Goal: Information Seeking & Learning: Learn about a topic

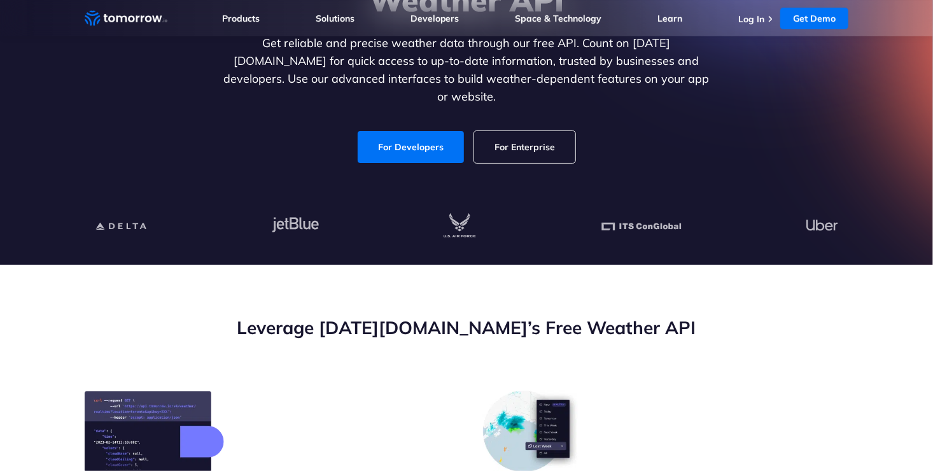
scroll to position [194, 0]
click at [426, 136] on link "For Developers" at bounding box center [411, 147] width 106 height 32
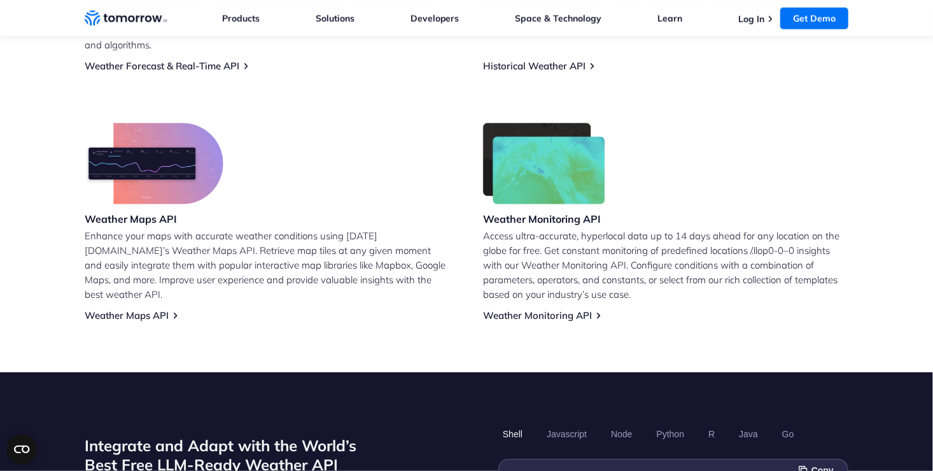
scroll to position [649, 0]
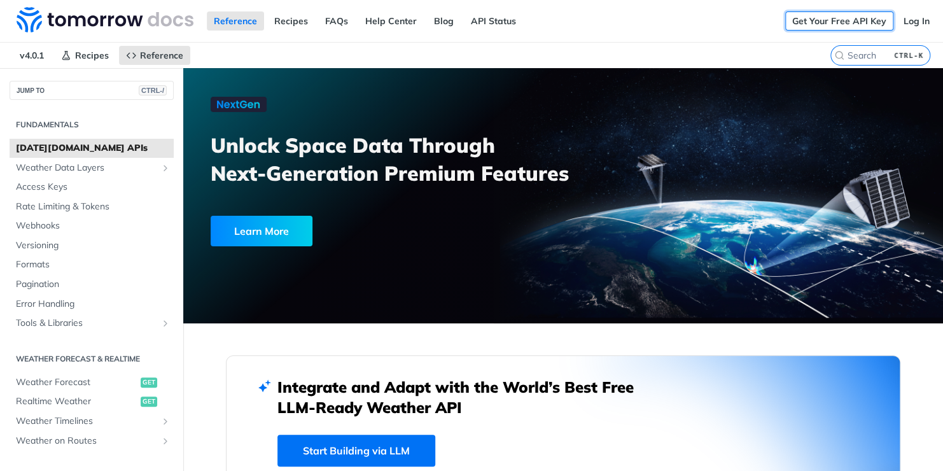
click at [858, 25] on link "Get Your Free API Key" at bounding box center [840, 20] width 108 height 19
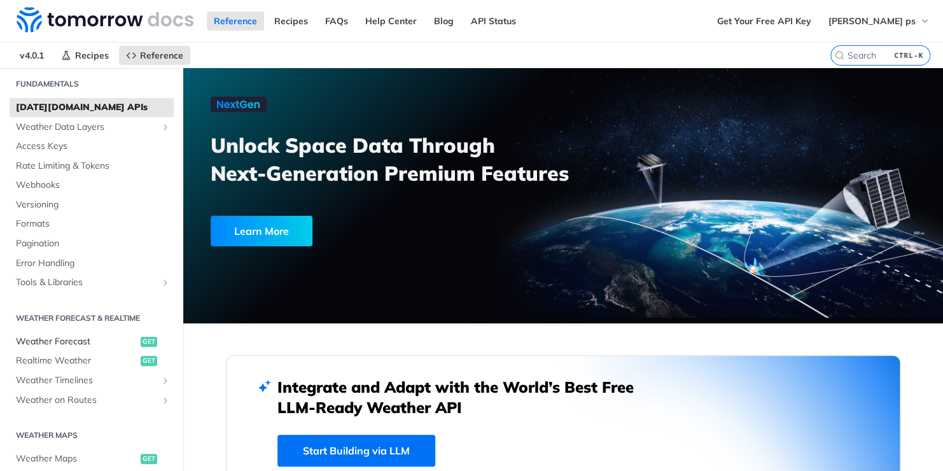
click at [57, 336] on span "Weather Forecast" at bounding box center [77, 341] width 122 height 13
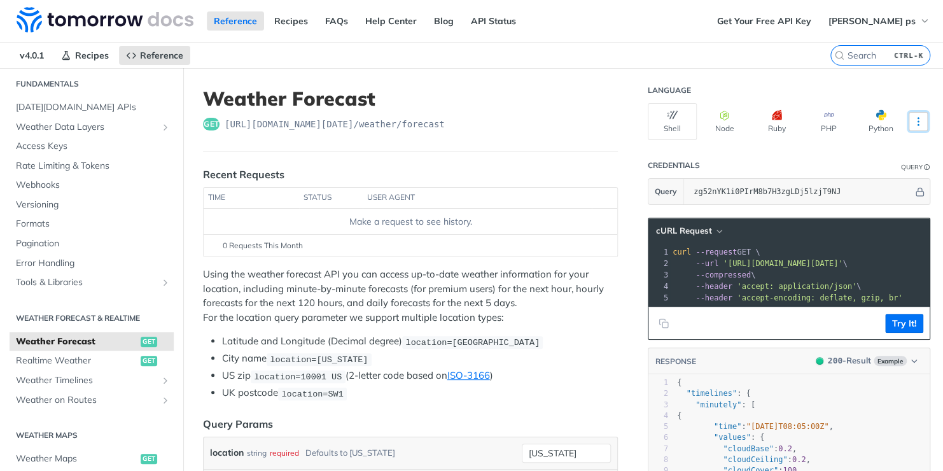
click at [913, 116] on icon "More ellipsis" at bounding box center [918, 121] width 11 height 11
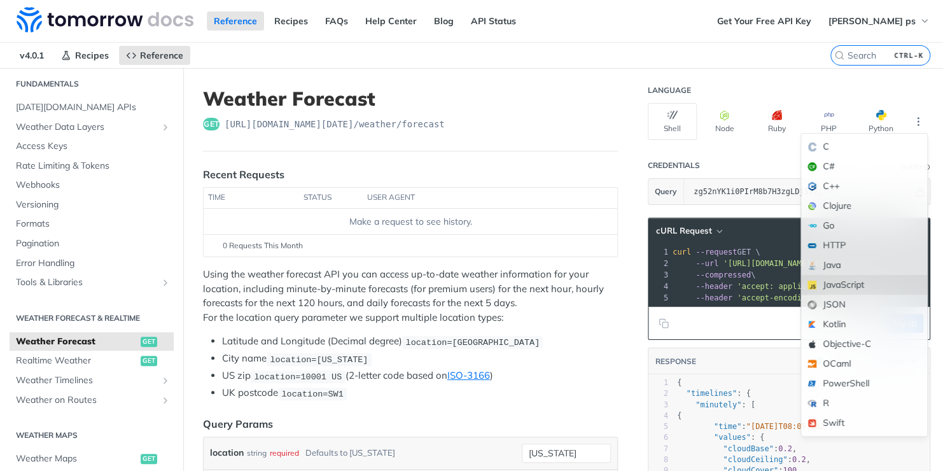
click at [833, 288] on div "JavaScript" at bounding box center [864, 285] width 126 height 20
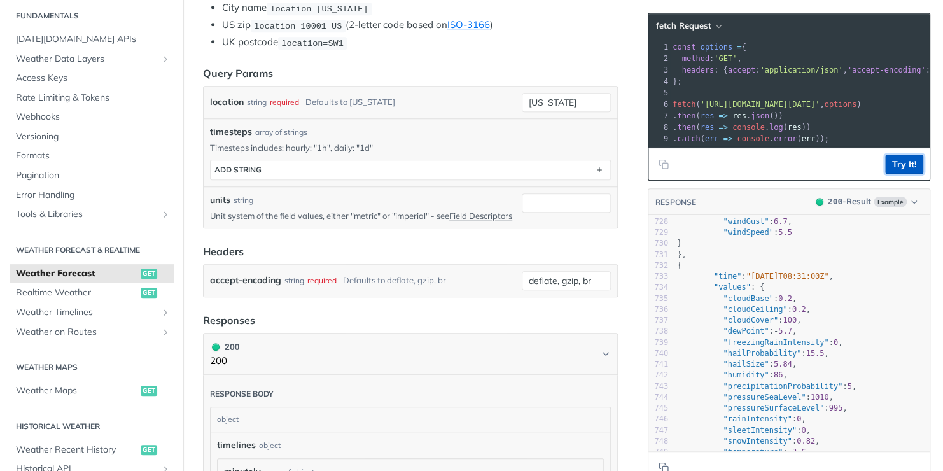
click at [908, 174] on button "Try It!" at bounding box center [905, 164] width 38 height 19
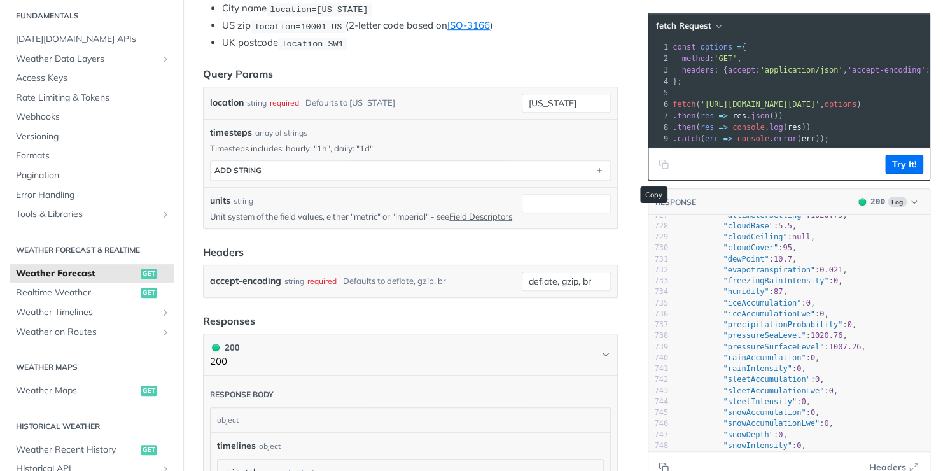
click at [656, 174] on button "Copy to clipboard" at bounding box center [664, 164] width 18 height 19
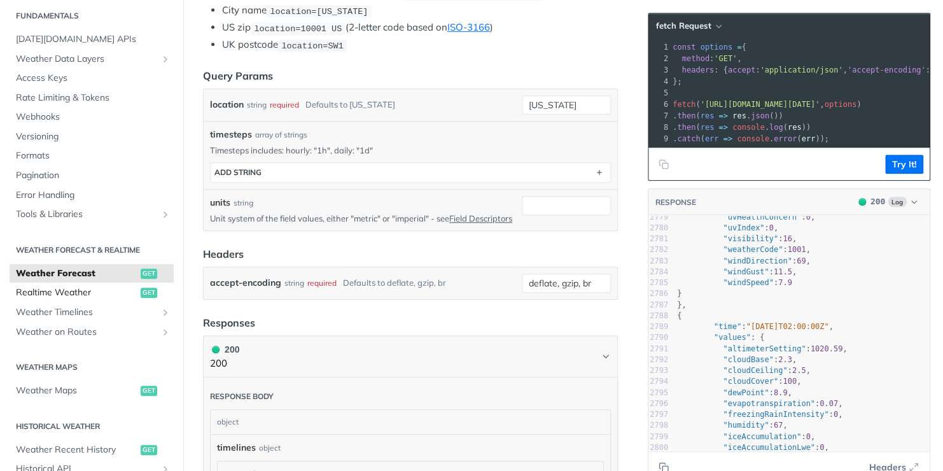
click at [112, 298] on span "Realtime Weather" at bounding box center [77, 292] width 122 height 13
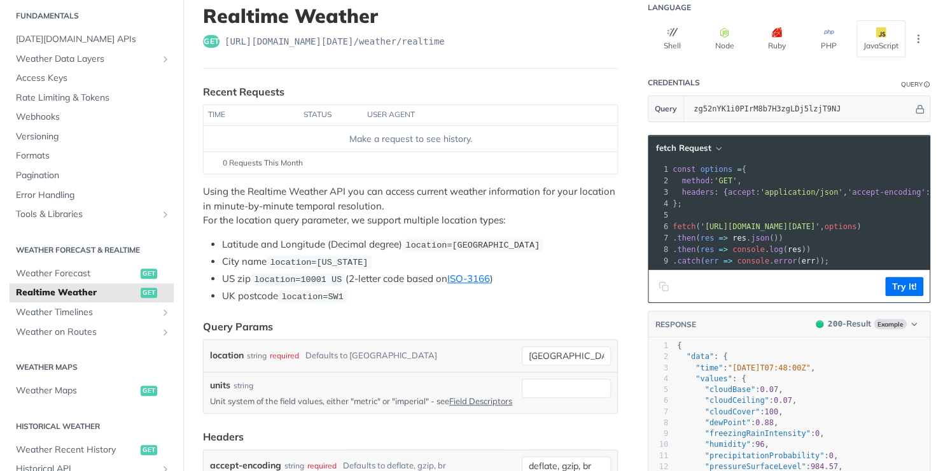
click at [663, 291] on icon "Copy to clipboard" at bounding box center [666, 288] width 6 height 6
click at [86, 265] on link "Weather Forecast get" at bounding box center [92, 273] width 164 height 19
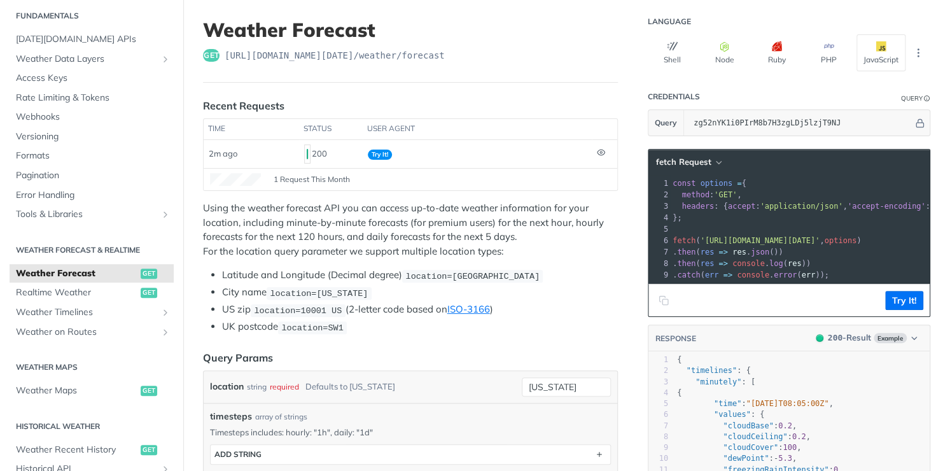
scroll to position [65, 0]
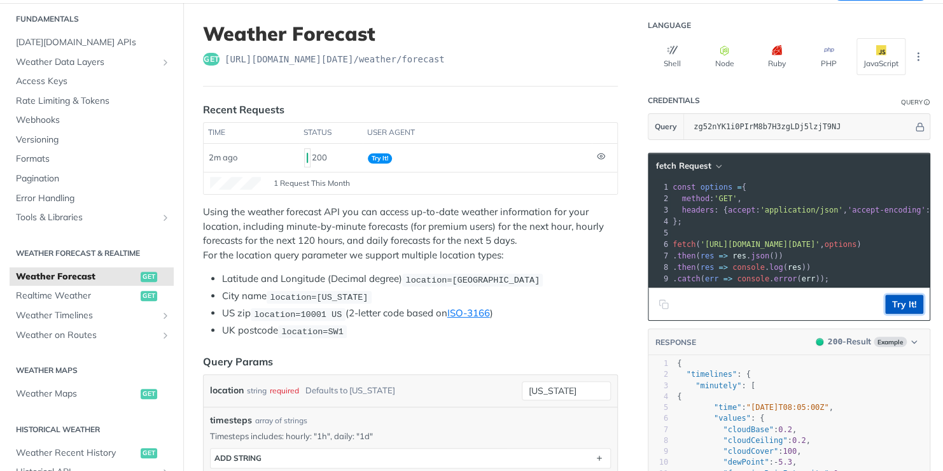
click at [891, 313] on button "Try It!" at bounding box center [905, 304] width 38 height 19
click at [659, 309] on icon "Copy to clipboard" at bounding box center [664, 304] width 10 height 10
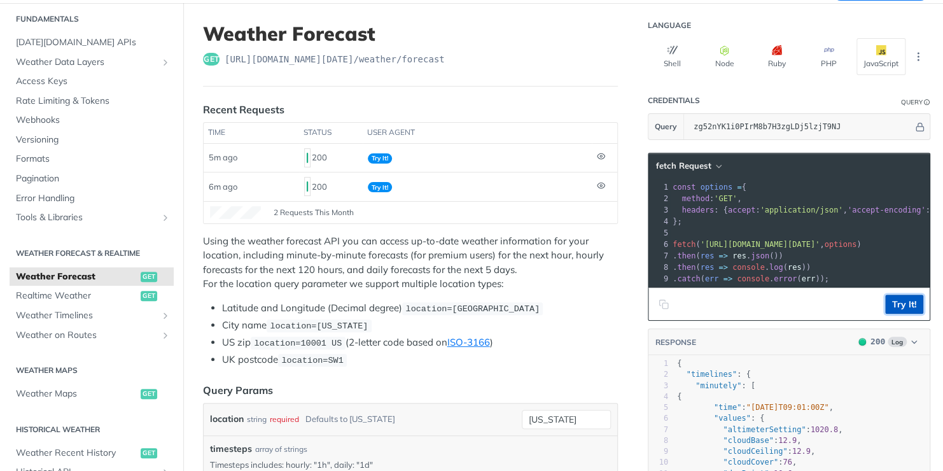
click at [886, 312] on button "Try It!" at bounding box center [905, 304] width 38 height 19
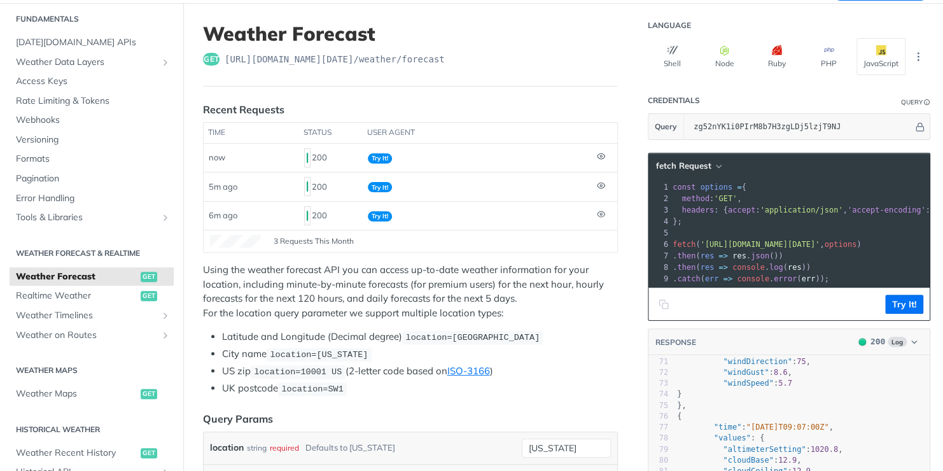
scroll to position [789, 0]
click at [128, 317] on span "Weather Timelines" at bounding box center [86, 315] width 141 height 13
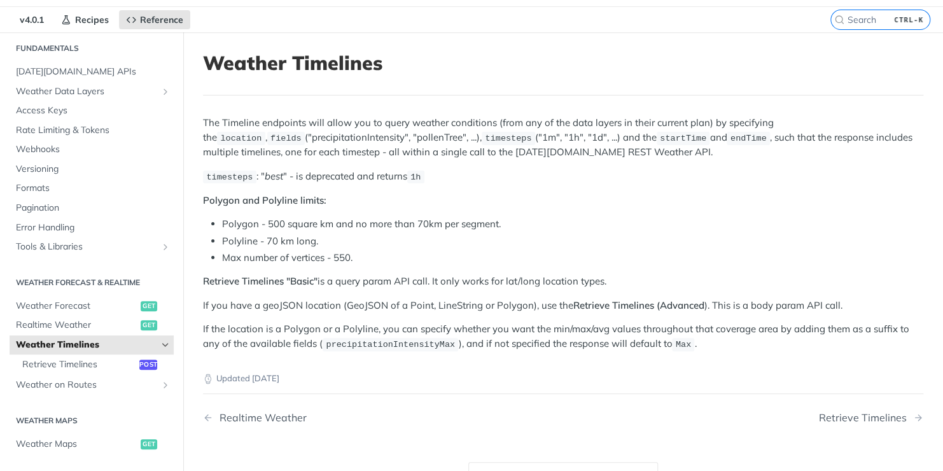
scroll to position [35, 0]
click at [99, 365] on span "Retrieve Timelines" at bounding box center [79, 365] width 114 height 13
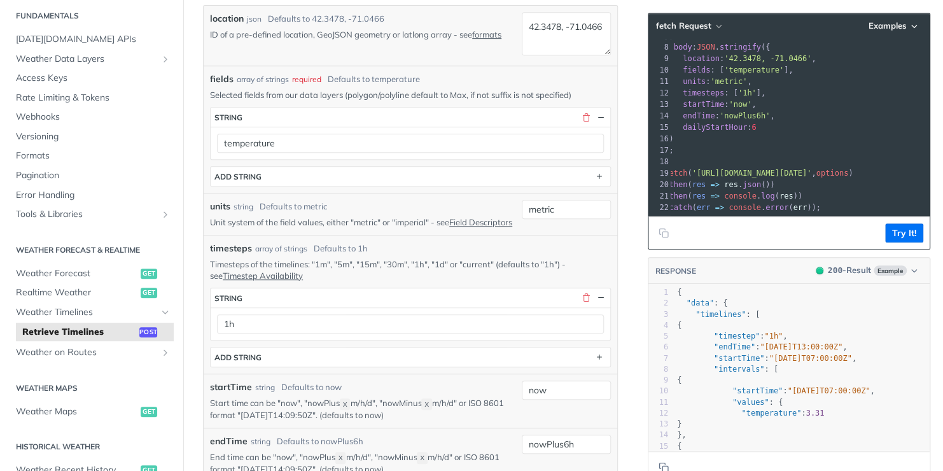
scroll to position [307, 0]
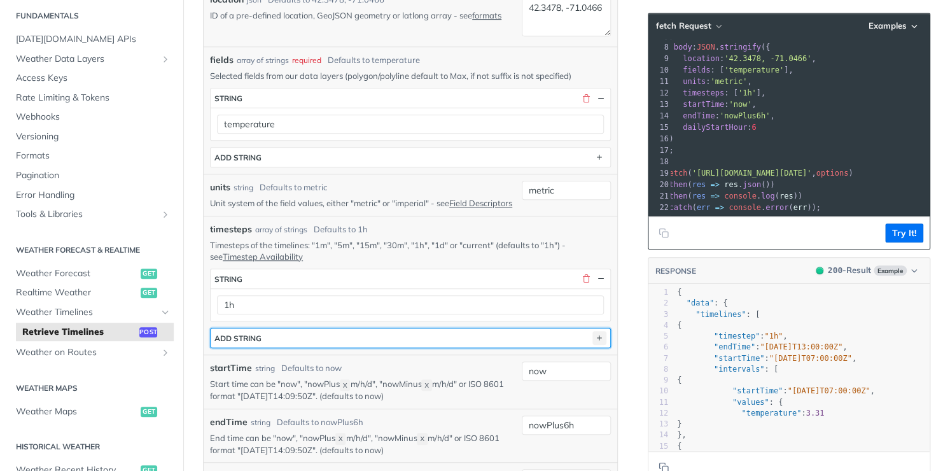
click at [593, 345] on icon "button" at bounding box center [600, 338] width 14 height 14
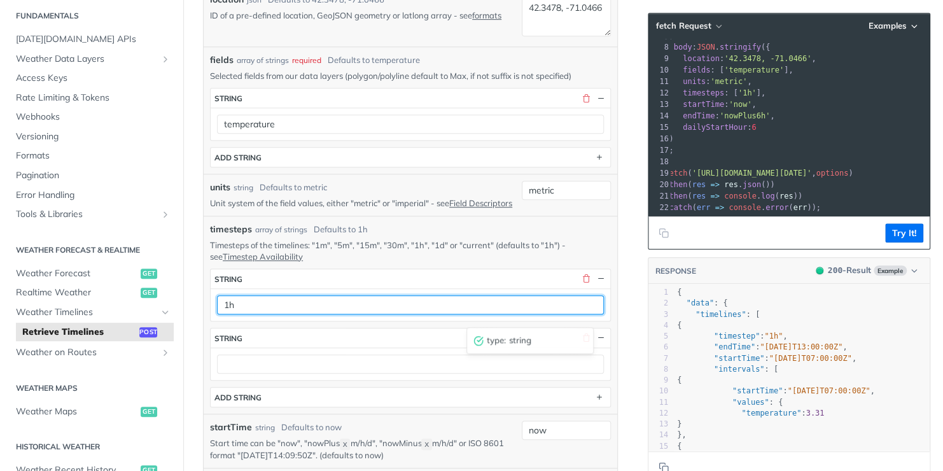
click at [543, 313] on input "1h" at bounding box center [410, 304] width 387 height 19
type input "1"
type input "7"
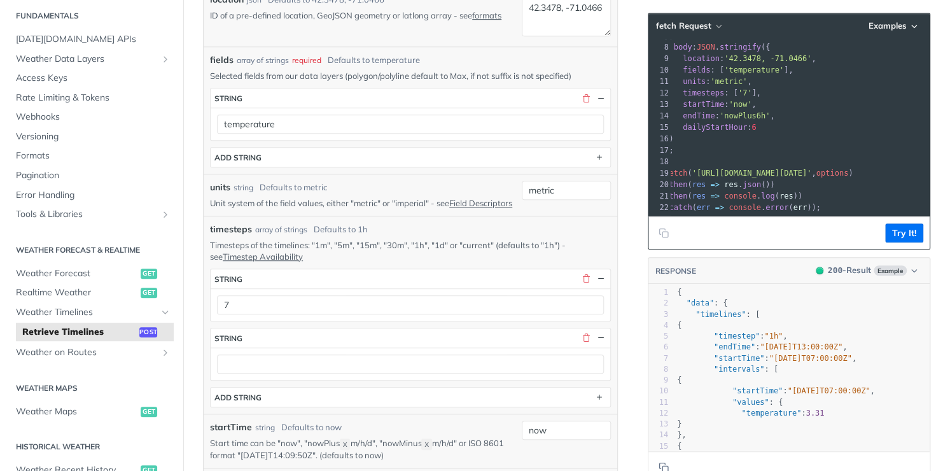
click at [474, 414] on div "timesteps array of strings Defaults to 1h Timesteps of the timelines: "1m", "5m…" at bounding box center [411, 315] width 414 height 198
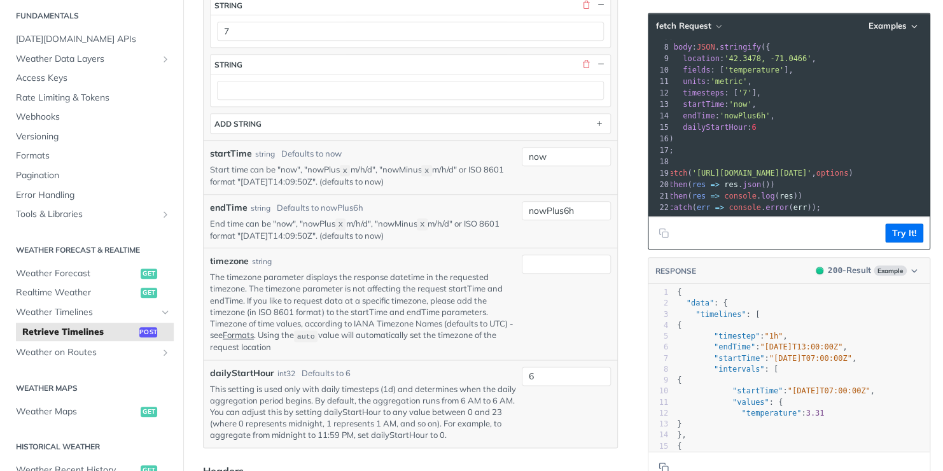
scroll to position [582, 0]
click at [569, 219] on input "nowPlus6h" at bounding box center [566, 209] width 89 height 19
type input "nowPlus7d"
click at [551, 326] on div at bounding box center [566, 302] width 89 height 99
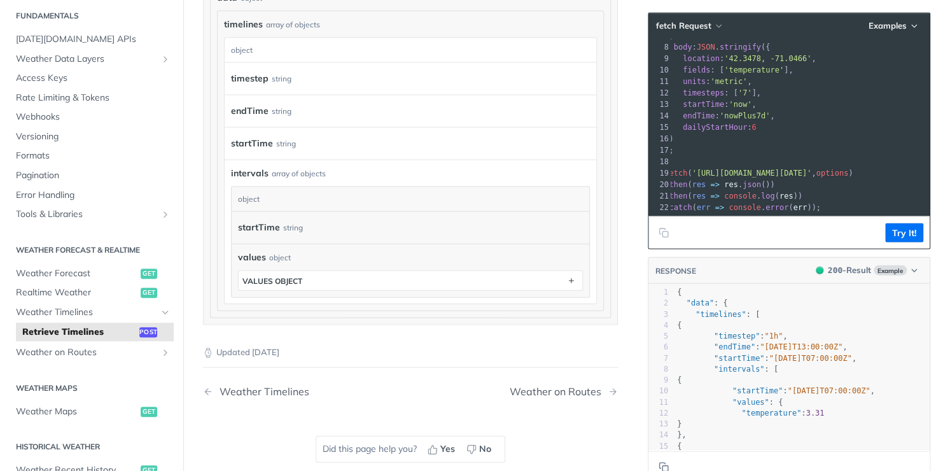
scroll to position [1249, 0]
click at [124, 359] on link "Weather on Routes" at bounding box center [92, 352] width 164 height 19
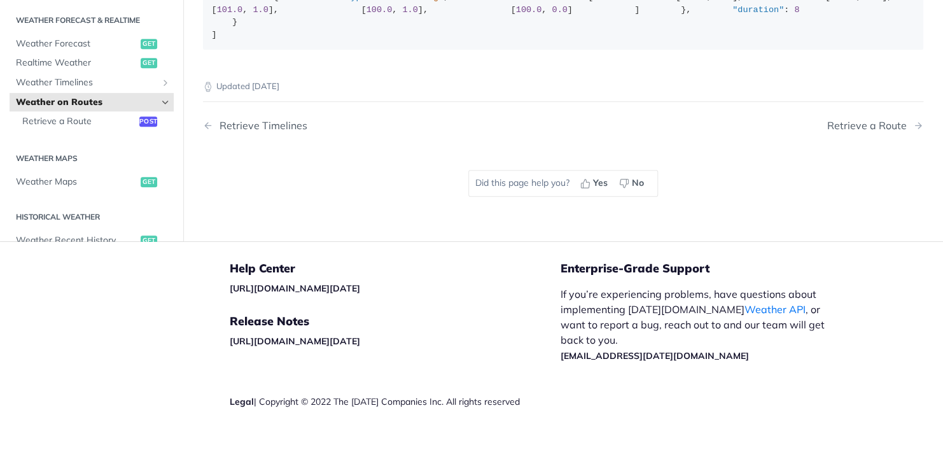
scroll to position [625, 0]
click at [291, 185] on div "Updated 4 months ago Retrieve Timelines Retrieve a Route Did this page help you…" at bounding box center [563, 140] width 721 height 163
click at [285, 204] on div "Updated 4 months ago Retrieve Timelines Retrieve a Route Did this page help you…" at bounding box center [563, 140] width 721 height 163
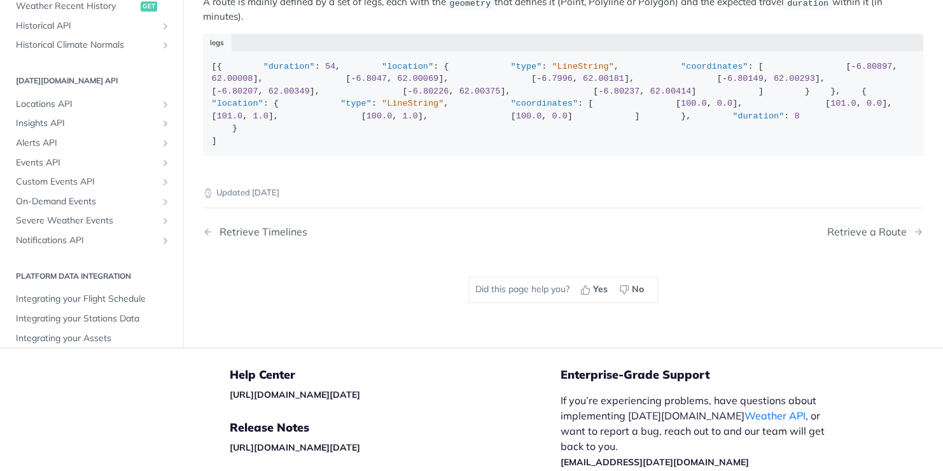
scroll to position [386, 0]
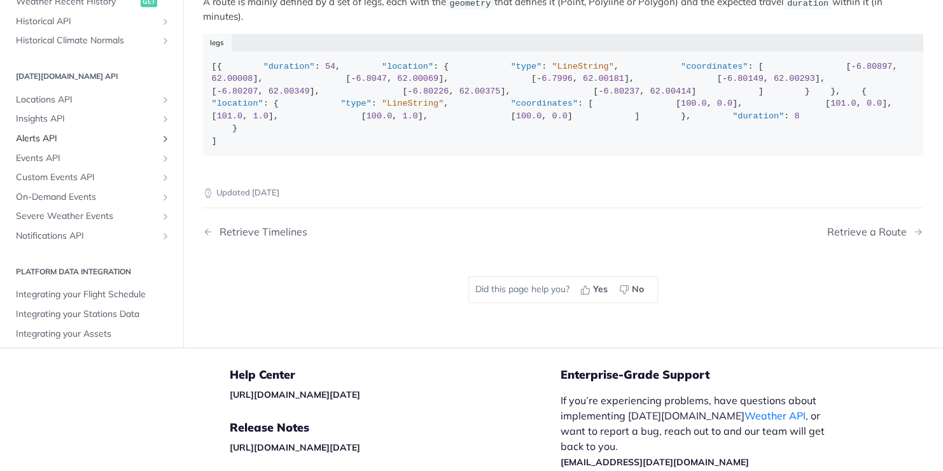
click at [107, 145] on span "Alerts API" at bounding box center [86, 138] width 141 height 13
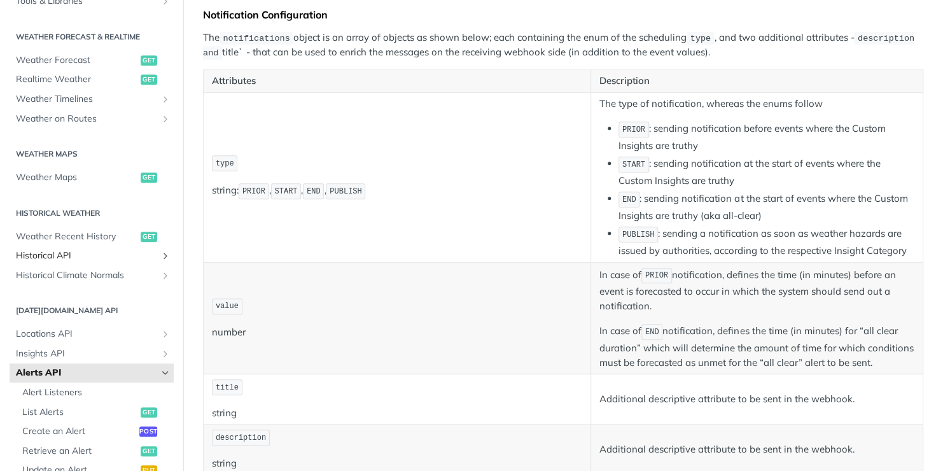
scroll to position [255, 0]
click at [113, 371] on span "Alerts API" at bounding box center [86, 372] width 141 height 13
click at [160, 369] on icon "Hide subpages for Alerts API" at bounding box center [165, 372] width 10 height 10
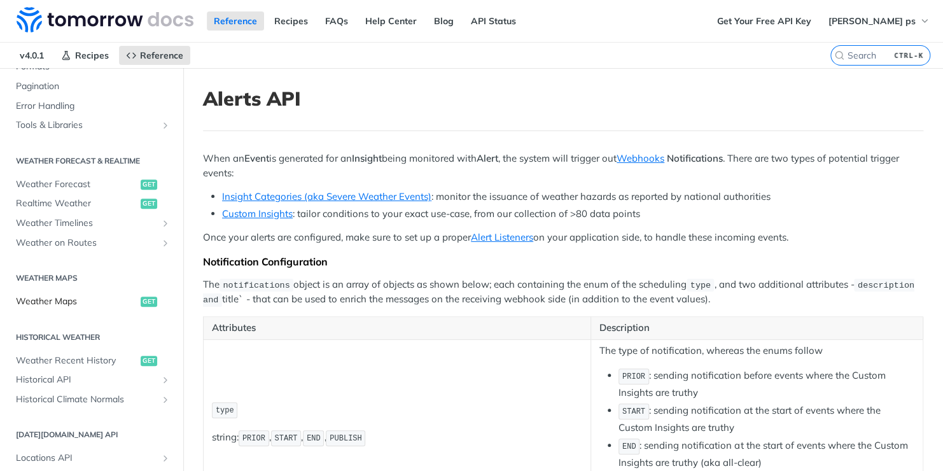
scroll to position [186, 0]
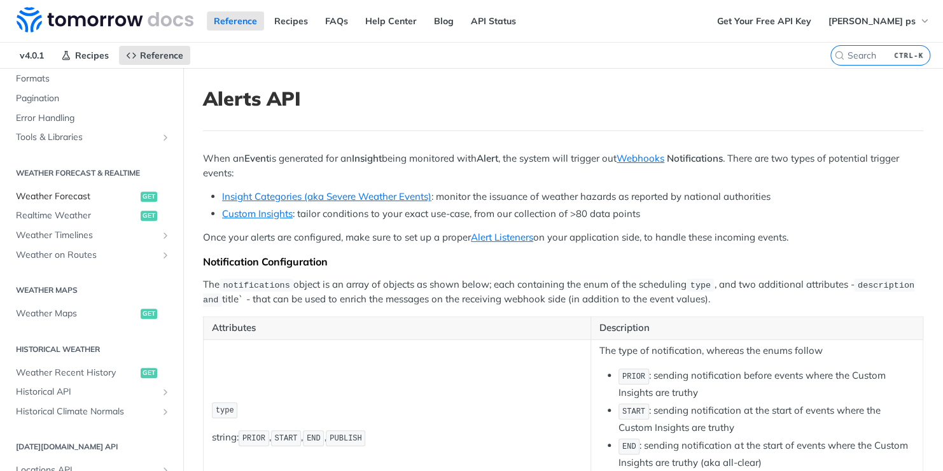
drag, startPoint x: 74, startPoint y: 185, endPoint x: 72, endPoint y: 199, distance: 14.1
click at [72, 199] on section "Weather Forecast & realtime Weather Forecast get Realtime Weather get Weather T…" at bounding box center [92, 213] width 164 height 104
click at [72, 199] on span "Weather Forecast" at bounding box center [77, 196] width 122 height 13
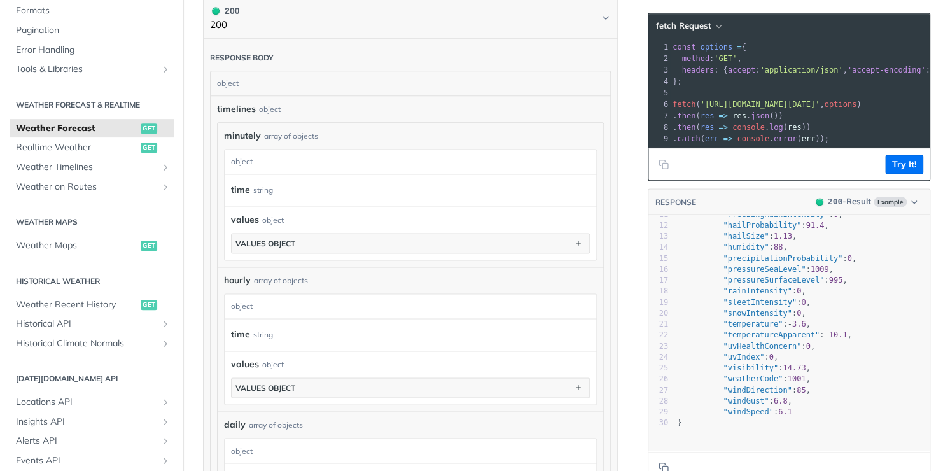
scroll to position [120, 0]
click at [747, 339] on span ""temperatureApparent"" at bounding box center [771, 334] width 97 height 9
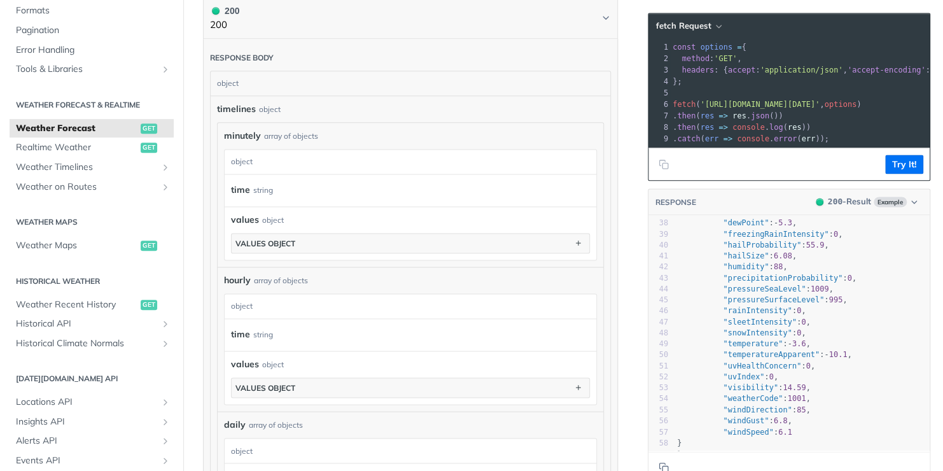
scroll to position [570, 0]
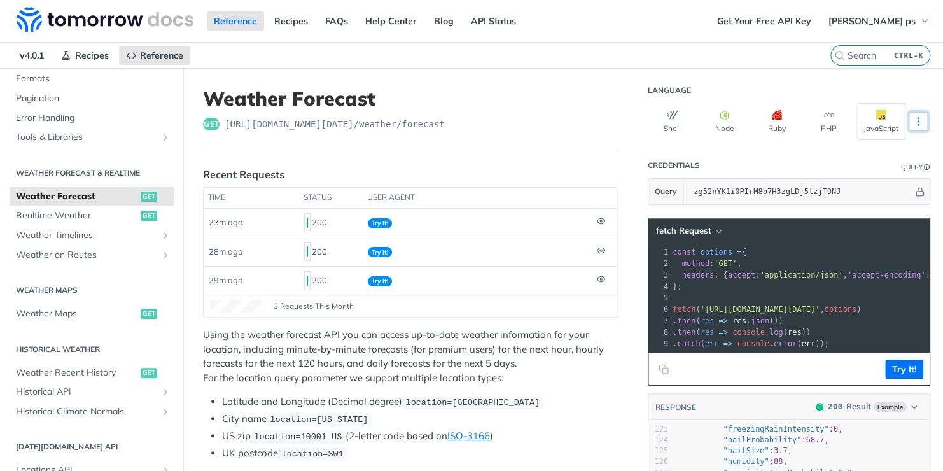
click at [909, 129] on button "More Languages" at bounding box center [918, 121] width 19 height 19
click at [294, 28] on link "Recipes" at bounding box center [291, 20] width 48 height 19
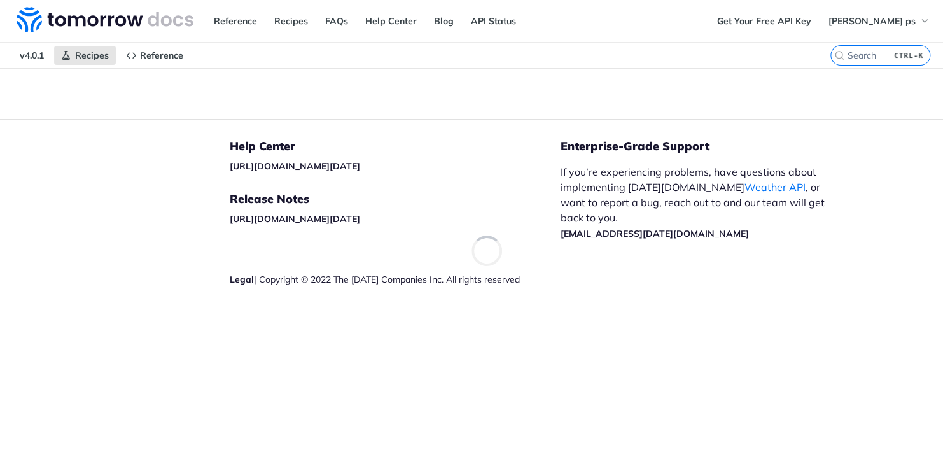
click at [327, 25] on link "FAQs" at bounding box center [336, 20] width 37 height 19
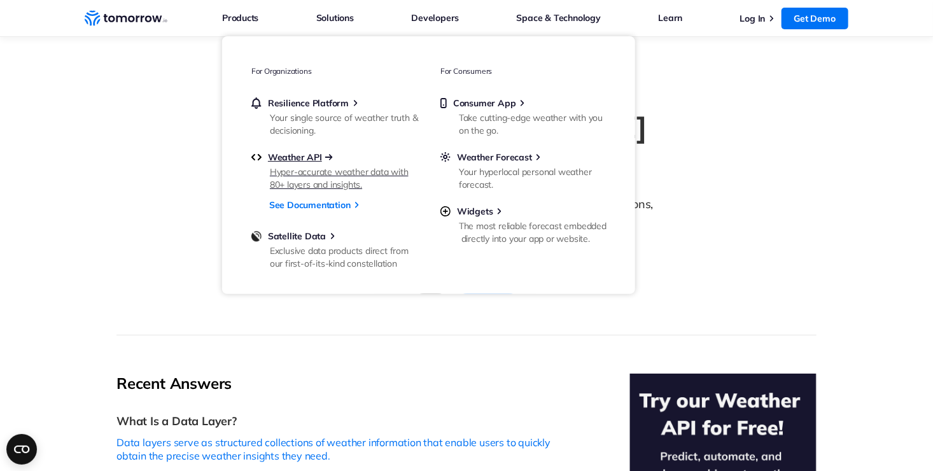
click at [304, 153] on span "Weather API" at bounding box center [295, 157] width 54 height 11
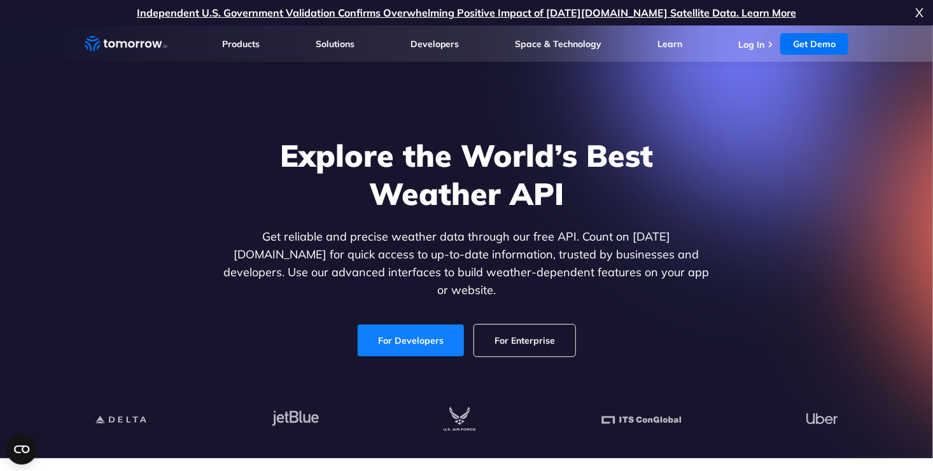
click at [442, 325] on link "For Developers" at bounding box center [411, 341] width 106 height 32
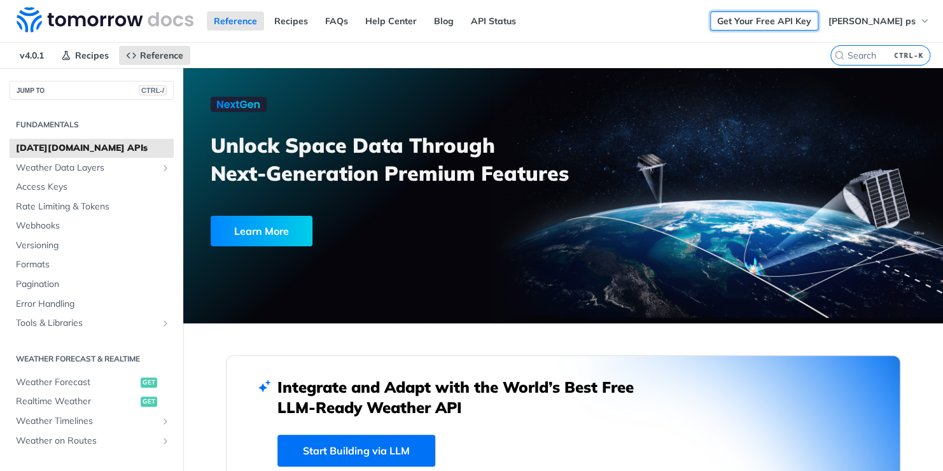
click at [785, 22] on link "Get Your Free API Key" at bounding box center [764, 20] width 108 height 19
